Goal: Task Accomplishment & Management: Use online tool/utility

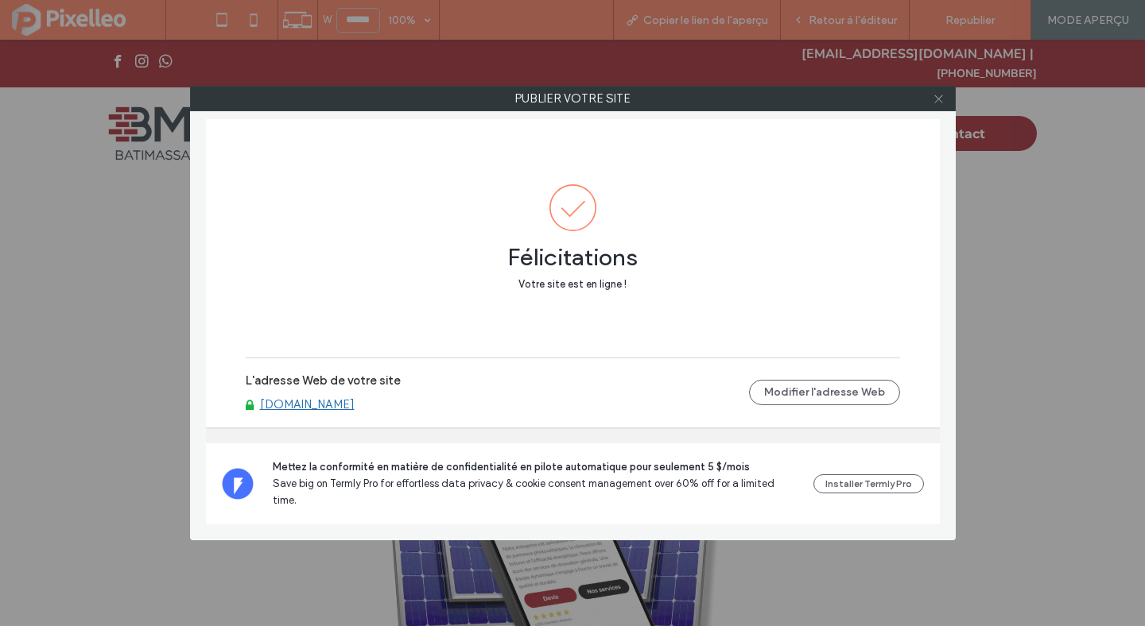
click at [936, 100] on use at bounding box center [938, 99] width 8 height 8
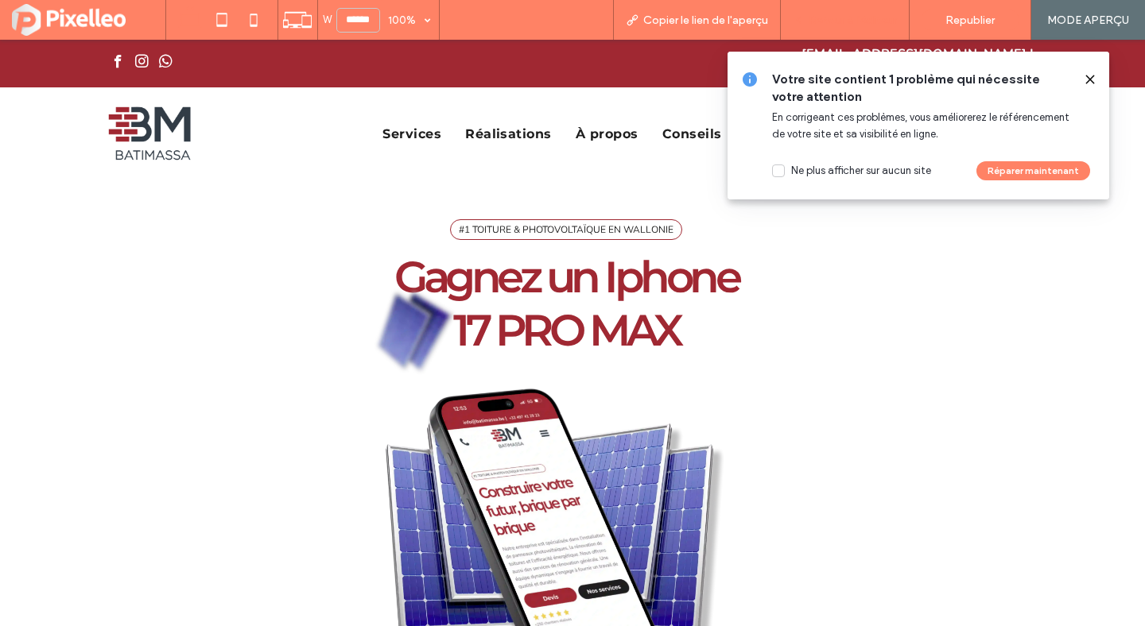
click at [863, 21] on span "Retour à l'éditeur" at bounding box center [852, 21] width 88 height 14
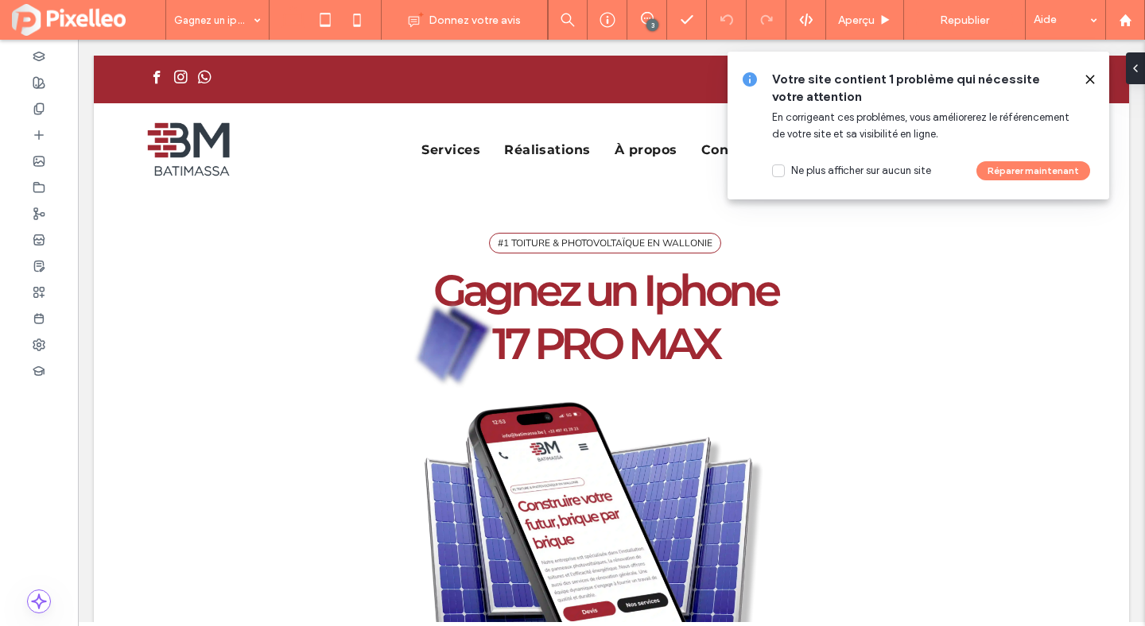
click at [1093, 78] on icon at bounding box center [1090, 79] width 13 height 13
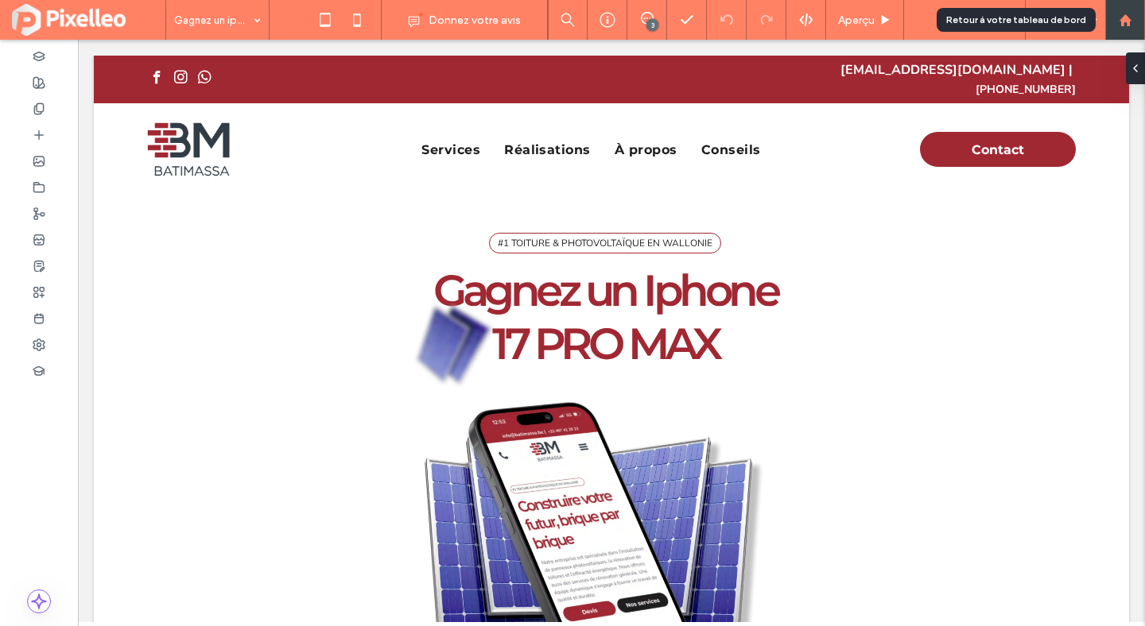
click at [1129, 22] on use at bounding box center [1125, 20] width 12 height 12
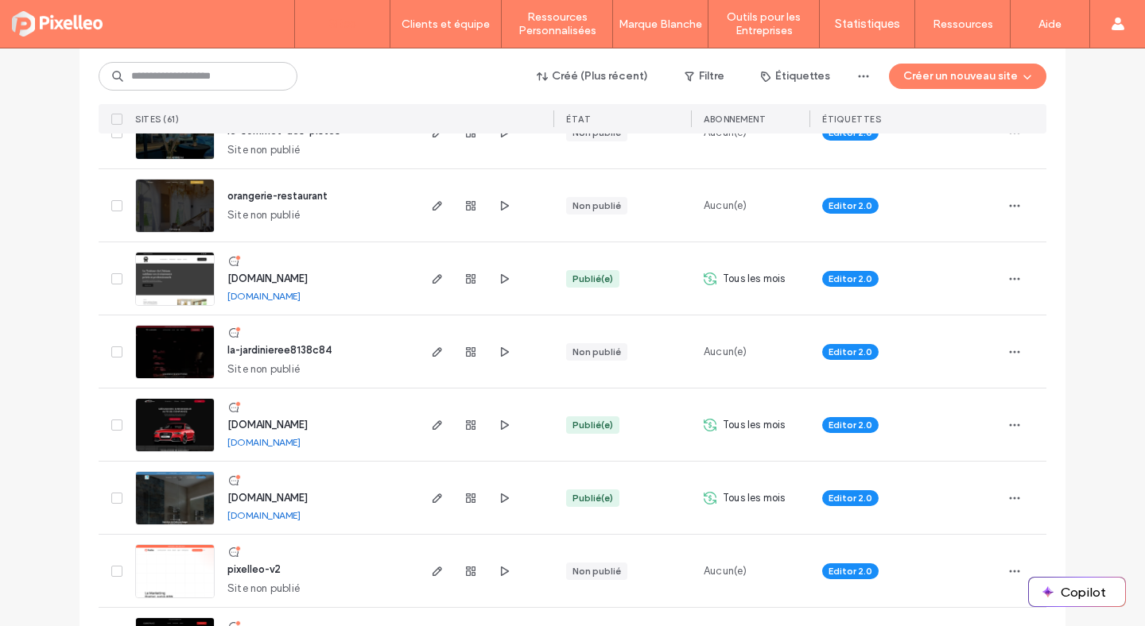
scroll to position [1266, 0]
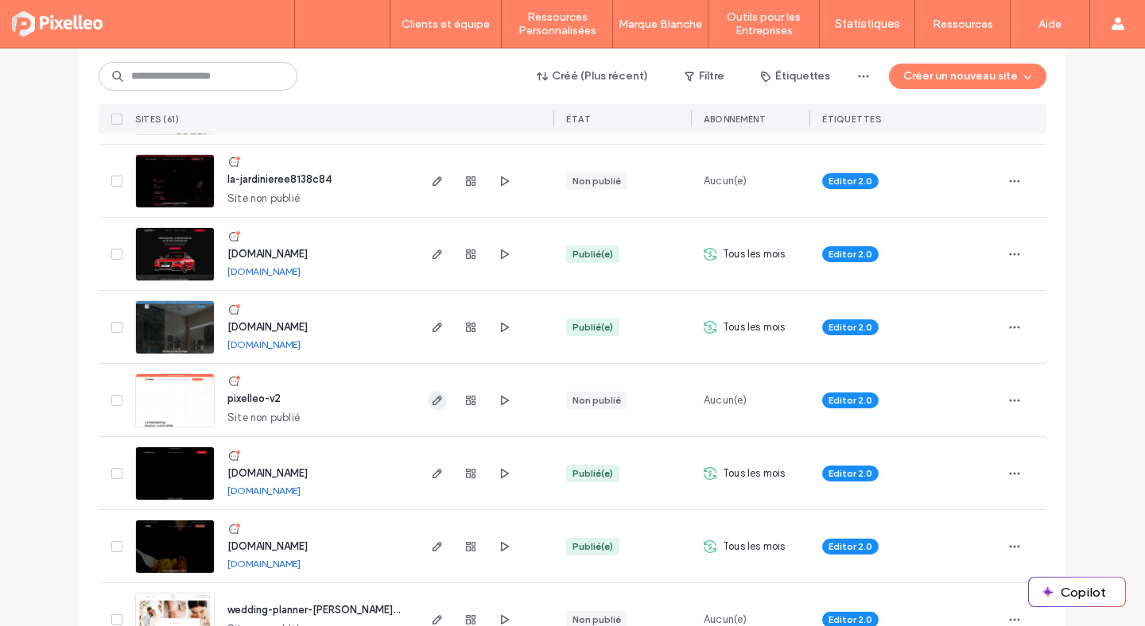
click at [431, 396] on icon "button" at bounding box center [437, 400] width 13 height 13
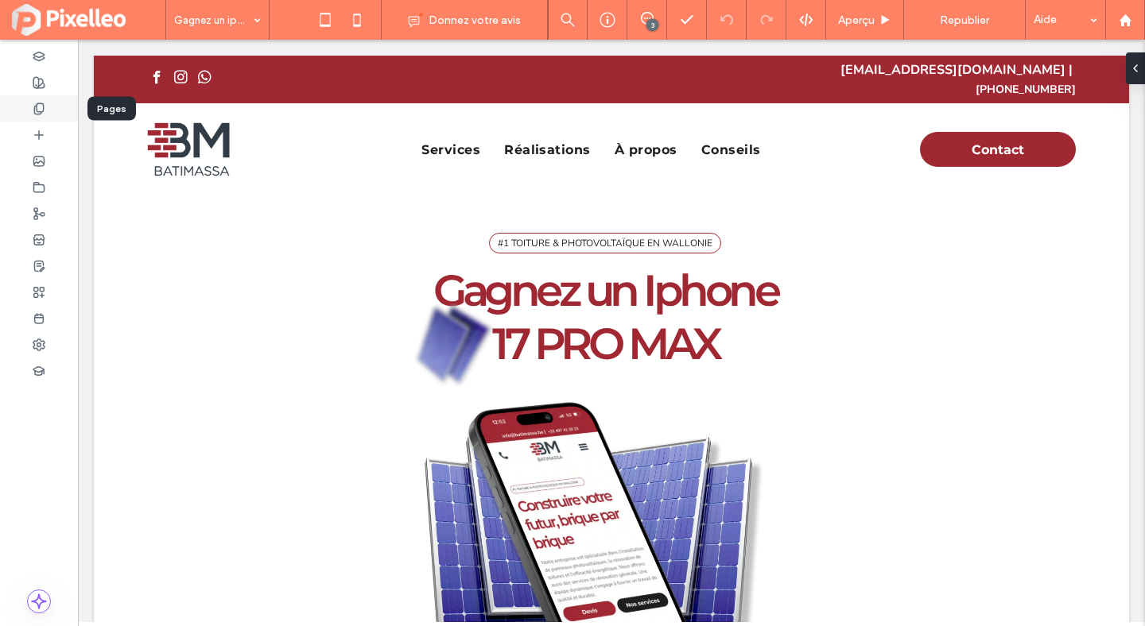
click at [33, 108] on icon at bounding box center [39, 109] width 13 height 13
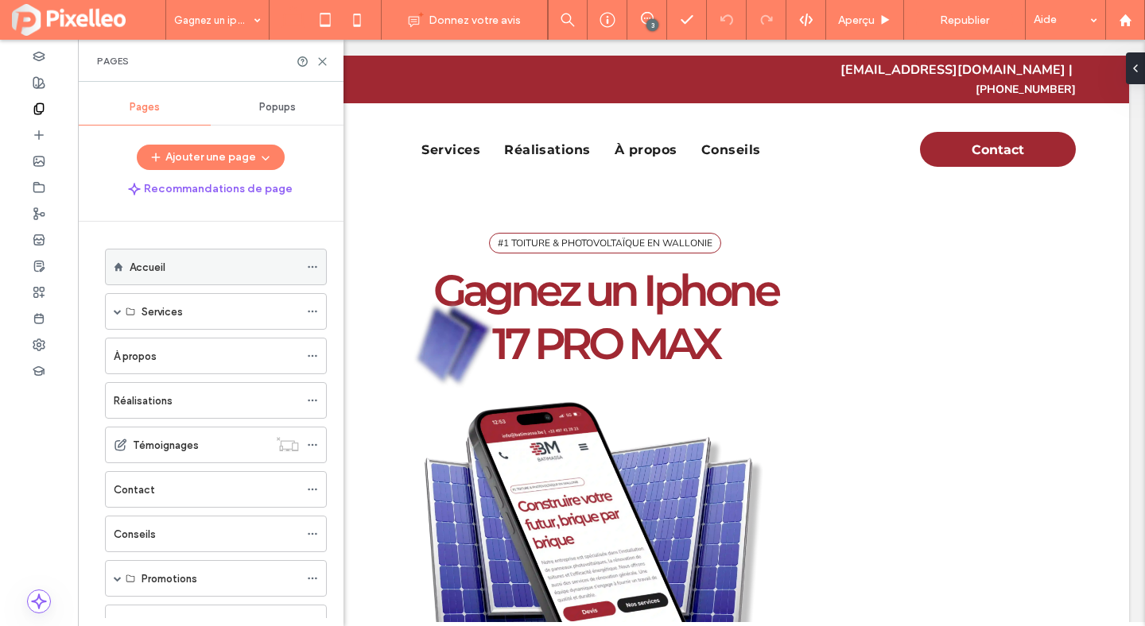
click at [200, 274] on div "Accueil" at bounding box center [214, 267] width 169 height 17
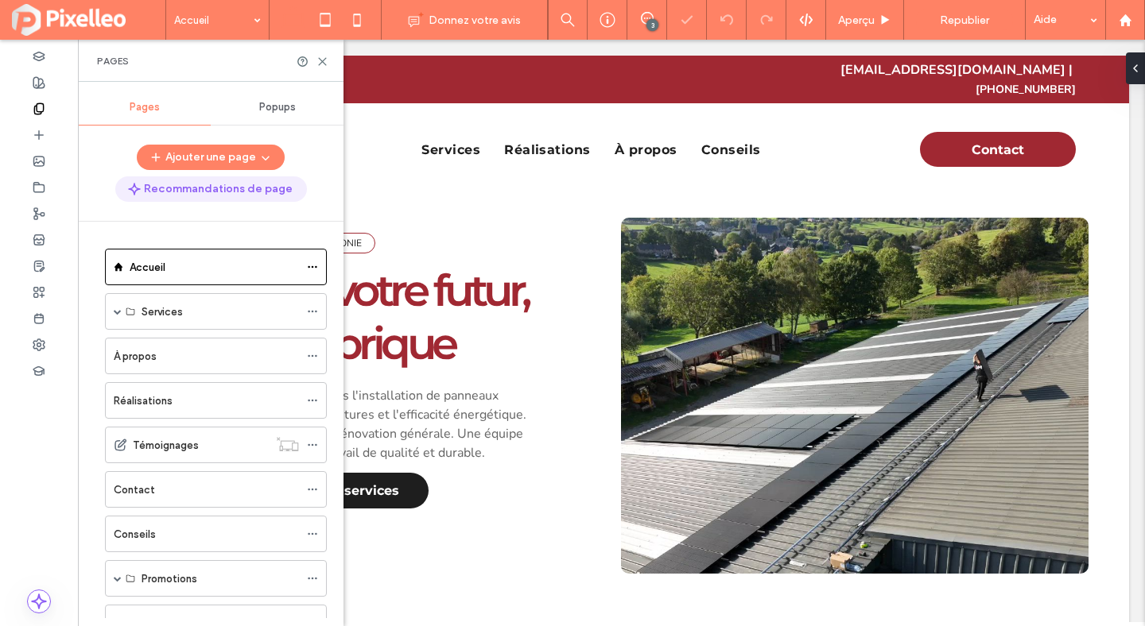
click at [267, 188] on button "Recommandations de page" at bounding box center [211, 188] width 192 height 25
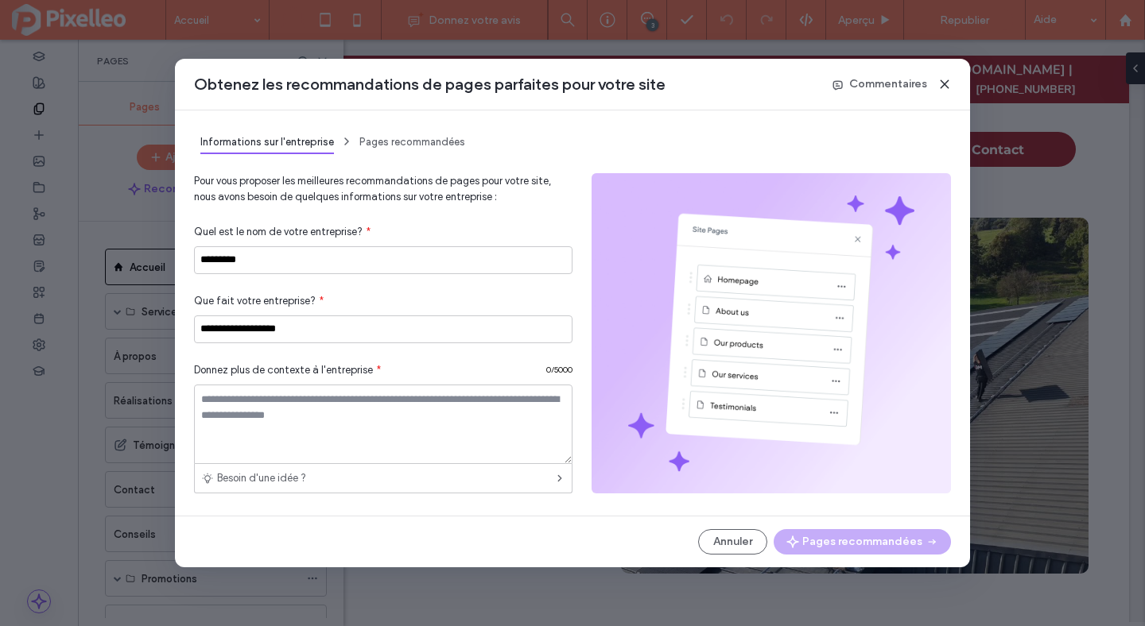
click at [951, 83] on div "Obtenez les recommandations de pages parfaites pour votre site Commentaires" at bounding box center [572, 85] width 795 height 52
click at [948, 82] on icon at bounding box center [944, 84] width 13 height 13
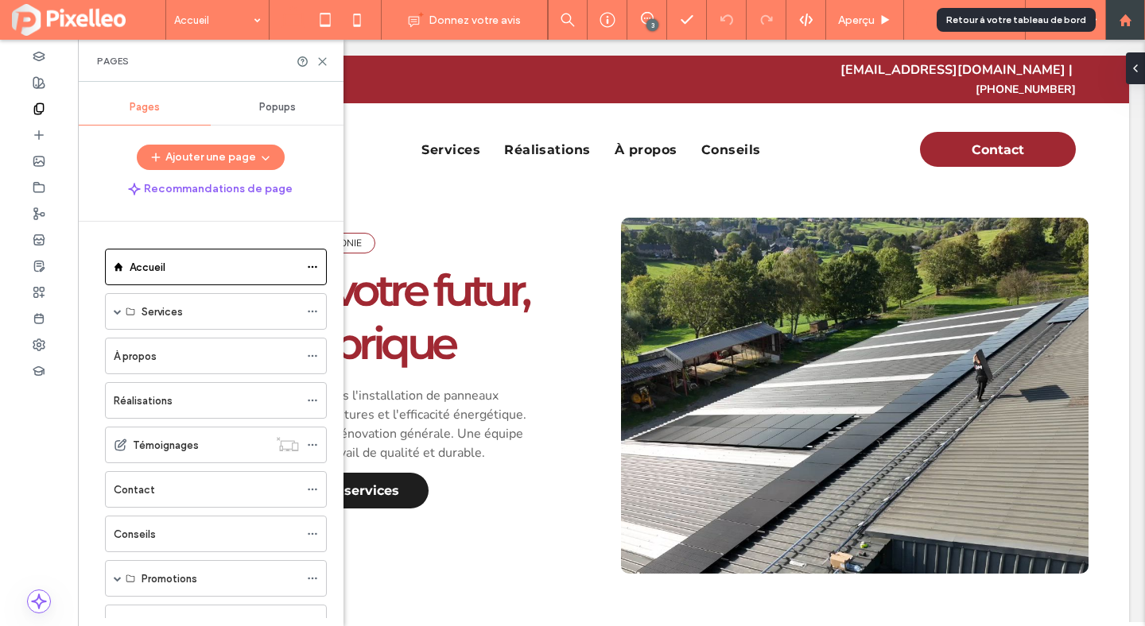
click at [1122, 25] on use at bounding box center [1125, 20] width 12 height 12
